Goal: Information Seeking & Learning: Learn about a topic

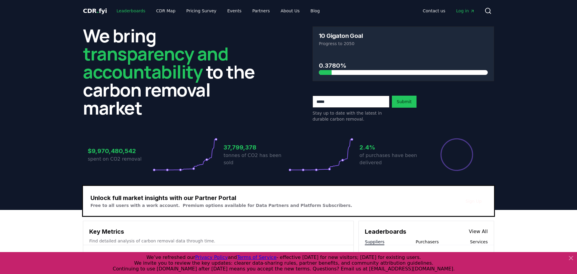
click at [131, 9] on link "Leaderboards" at bounding box center [131, 10] width 38 height 11
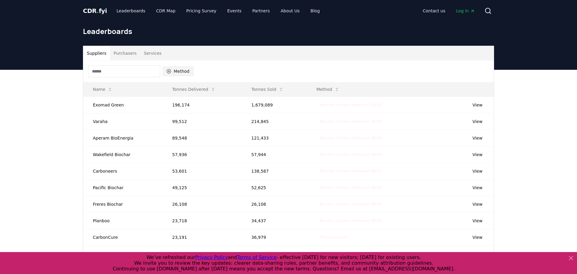
click at [167, 70] on icon "button" at bounding box center [169, 71] width 5 height 5
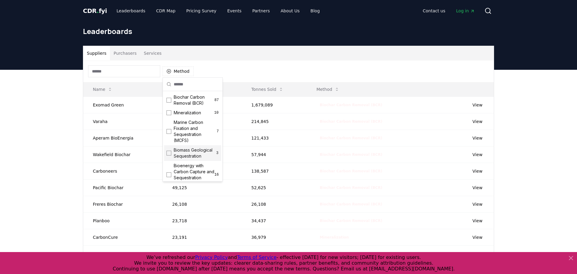
click at [193, 158] on span "Biomass Geological Sequestration" at bounding box center [195, 153] width 42 height 12
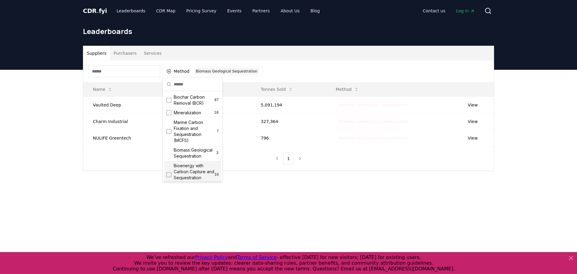
click at [157, 198] on main "Suppliers Purchasers Services Method 1 Biomass Geological Sequestration Name To…" at bounding box center [288, 207] width 577 height 274
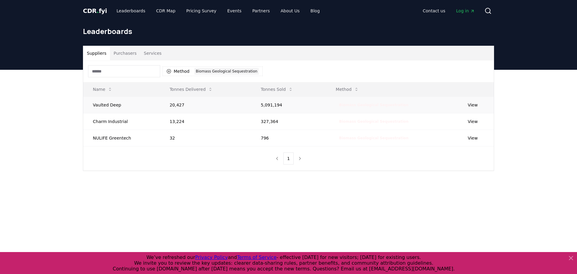
click at [475, 103] on link "View" at bounding box center [473, 105] width 10 height 6
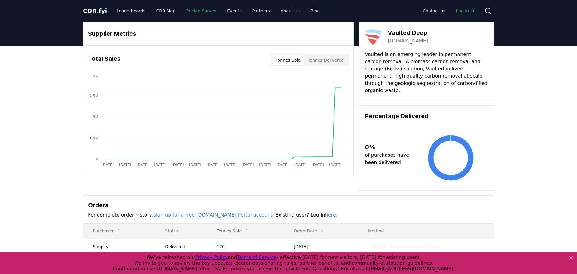
click at [203, 13] on link "Pricing Survey" at bounding box center [202, 10] width 40 height 11
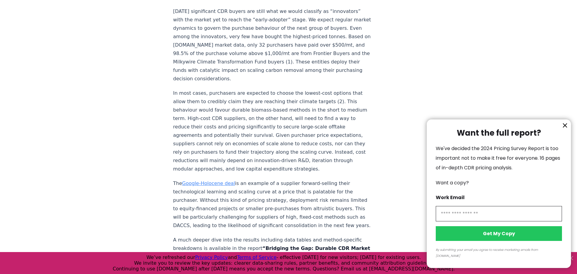
scroll to position [1083, 0]
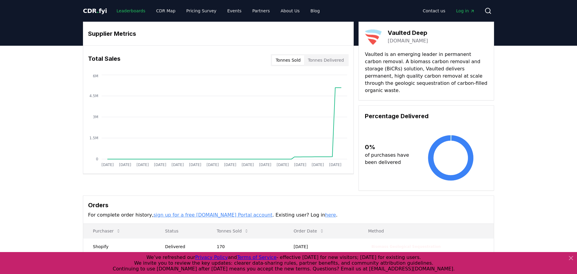
click at [115, 7] on link "Leaderboards" at bounding box center [131, 10] width 38 height 11
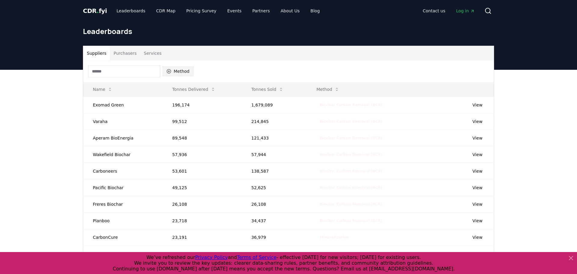
click at [178, 69] on button "Method" at bounding box center [178, 71] width 31 height 10
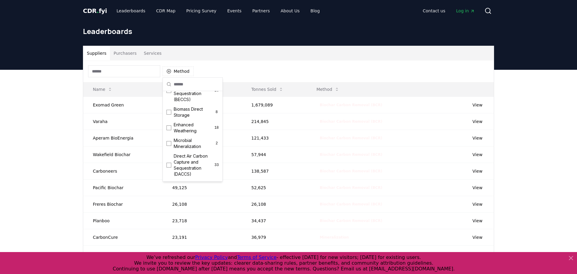
scroll to position [87, 0]
click at [192, 109] on span "Biomass Direct Storage" at bounding box center [194, 110] width 41 height 12
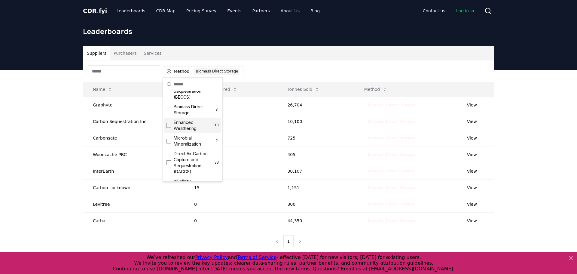
click at [368, 65] on div "Method 1 Biomass Direct Storage" at bounding box center [288, 71] width 411 height 22
